Goal: Information Seeking & Learning: Learn about a topic

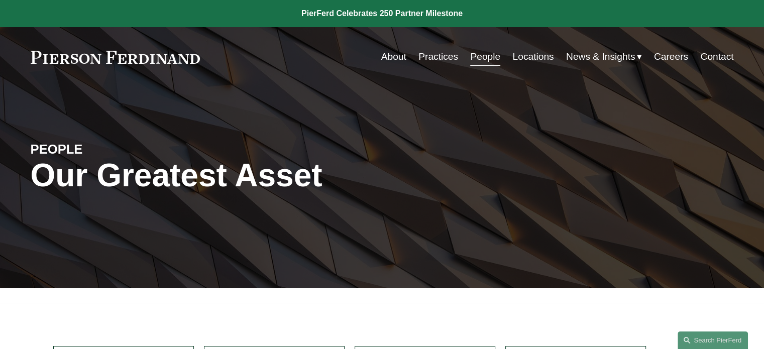
scroll to position [214, 0]
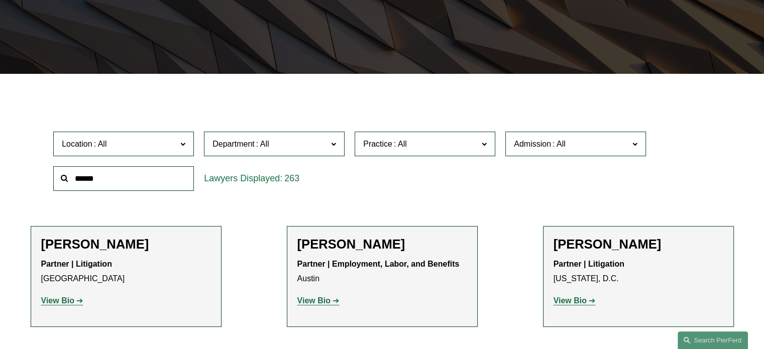
click at [134, 186] on input "text" at bounding box center [123, 178] width 141 height 25
type input "******"
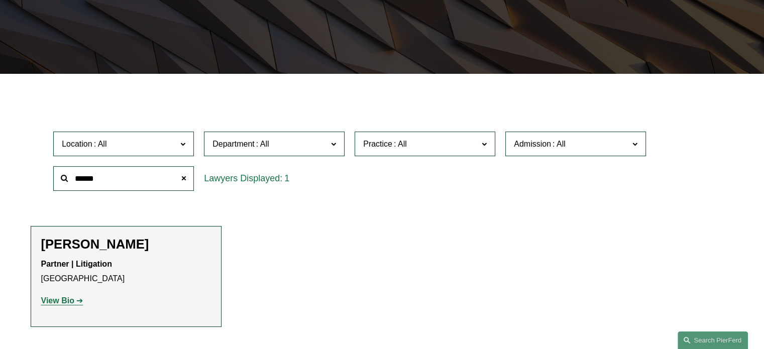
click at [64, 297] on strong "View Bio" at bounding box center [57, 300] width 33 height 9
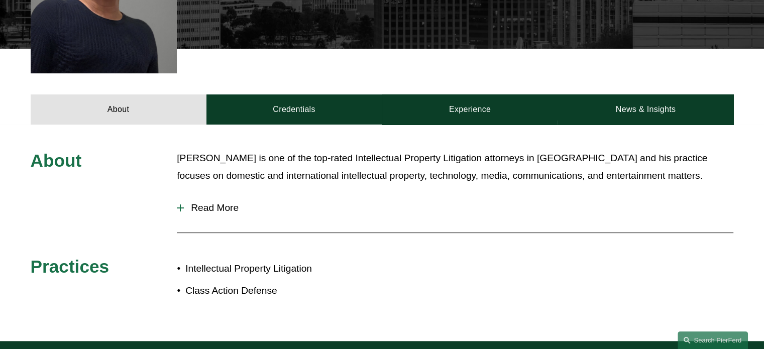
scroll to position [363, 0]
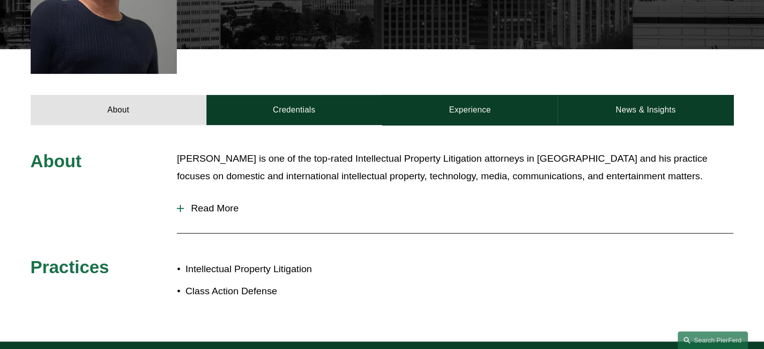
click at [227, 203] on span "Read More" at bounding box center [458, 208] width 549 height 11
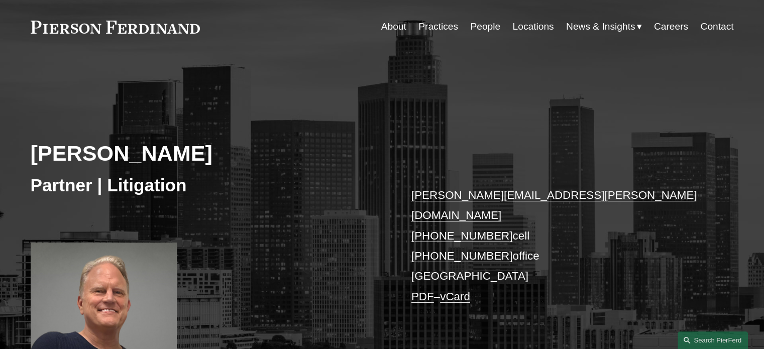
scroll to position [0, 0]
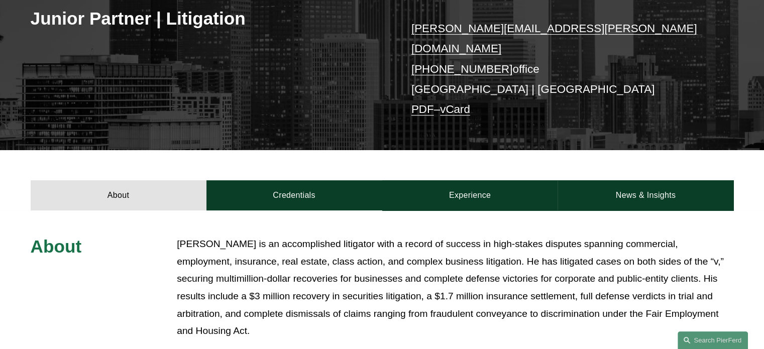
scroll to position [214, 0]
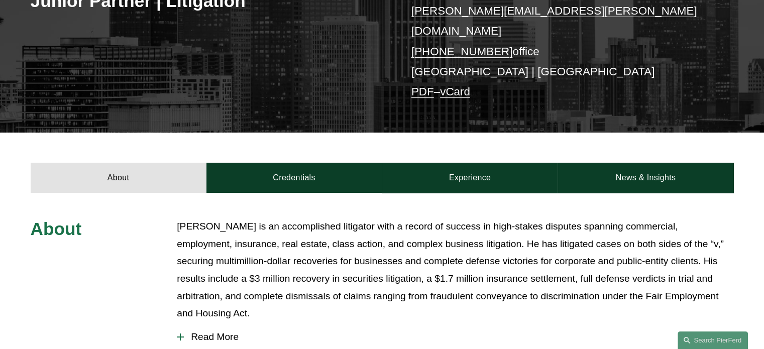
click at [306, 143] on div "About Credentials Experience News & Insights" at bounding box center [382, 163] width 764 height 60
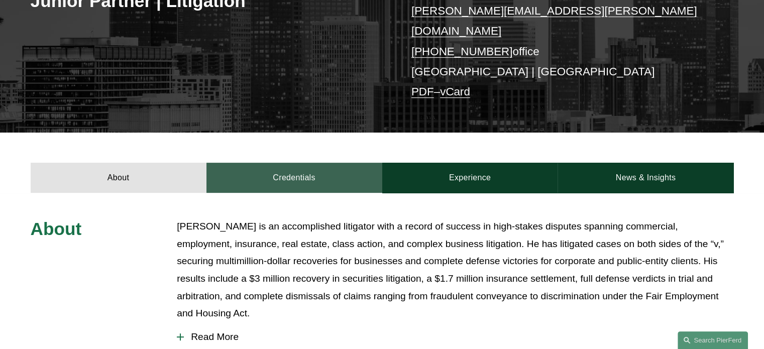
click at [306, 163] on link "Credentials" at bounding box center [294, 178] width 176 height 30
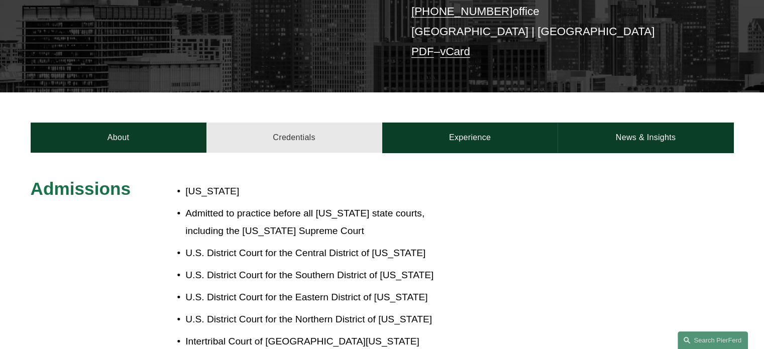
scroll to position [278, 0]
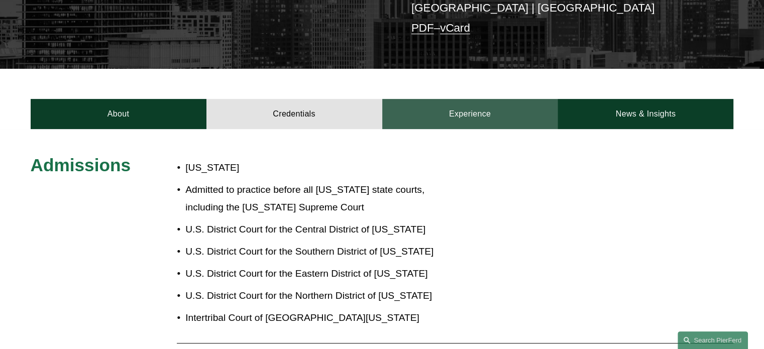
click at [414, 112] on link "Experience" at bounding box center [470, 114] width 176 height 30
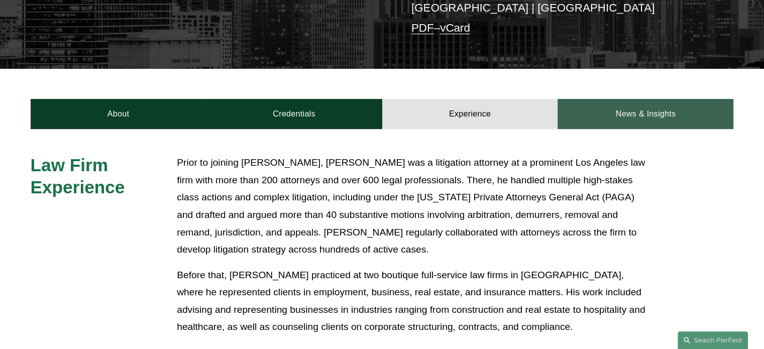
click at [619, 99] on link "News & Insights" at bounding box center [646, 114] width 176 height 30
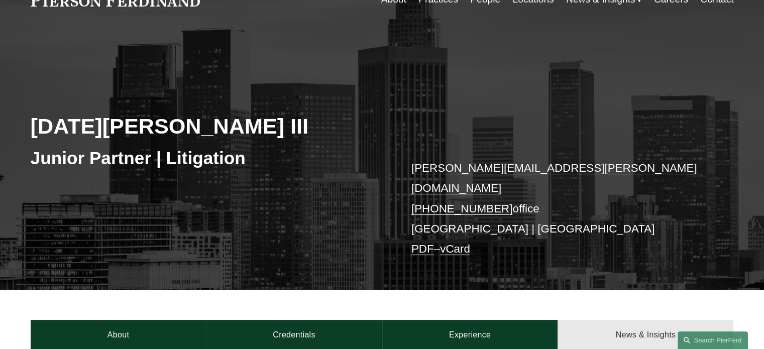
scroll to position [0, 0]
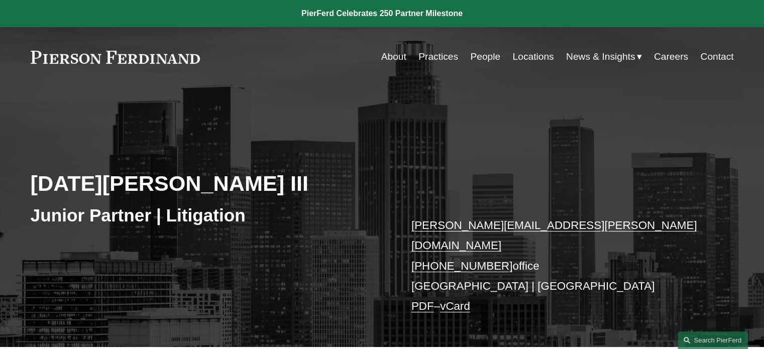
click at [392, 51] on link "About" at bounding box center [393, 56] width 25 height 19
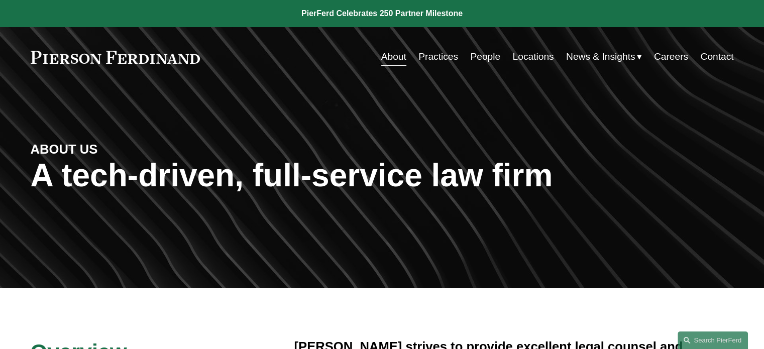
click at [480, 63] on link "People" at bounding box center [485, 56] width 30 height 19
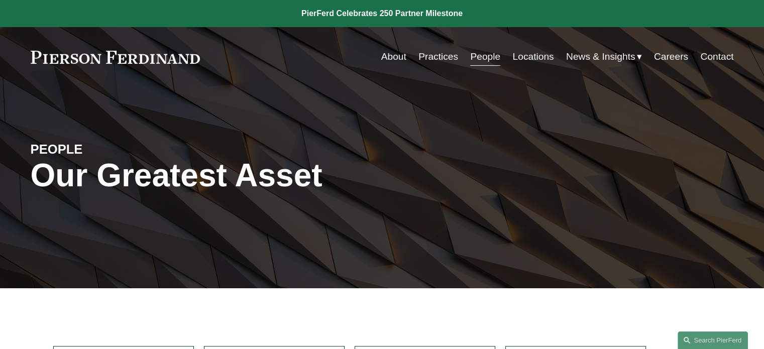
scroll to position [219, 0]
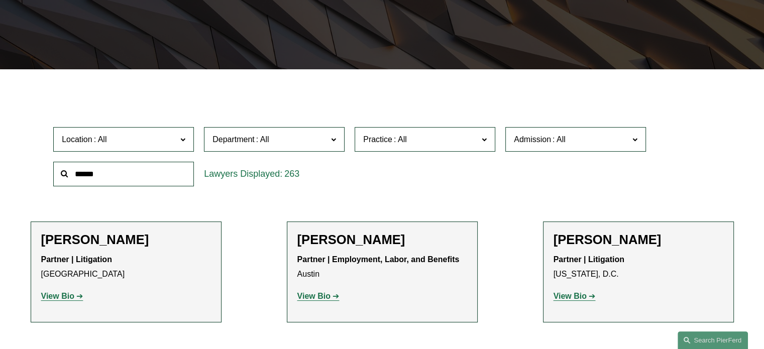
click at [183, 169] on input "text" at bounding box center [123, 174] width 141 height 25
type input "******"
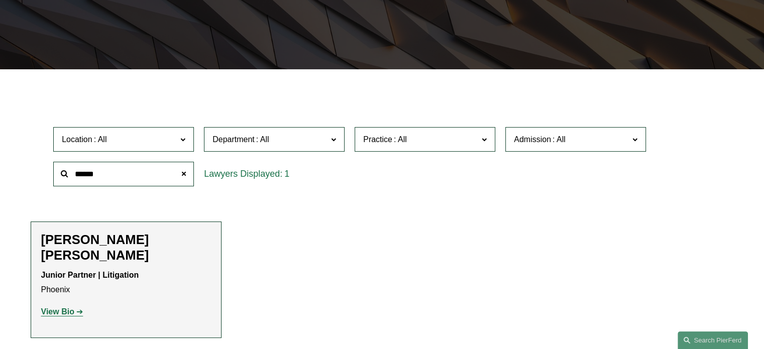
click at [60, 307] on strong "View Bio" at bounding box center [57, 311] width 33 height 9
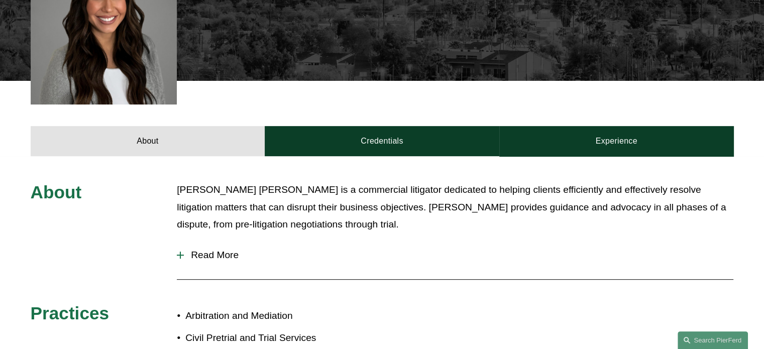
scroll to position [348, 0]
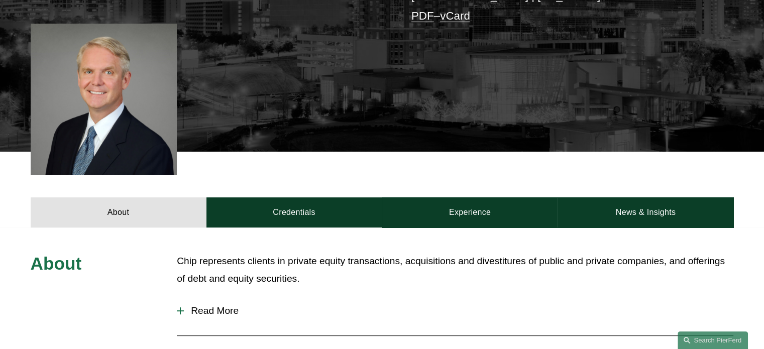
scroll to position [295, 0]
